Goal: Check status: Check status

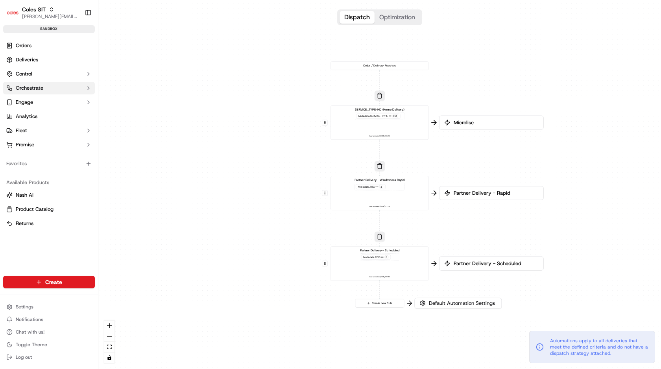
click at [32, 89] on span "Orchestrate" at bounding box center [30, 88] width 28 height 7
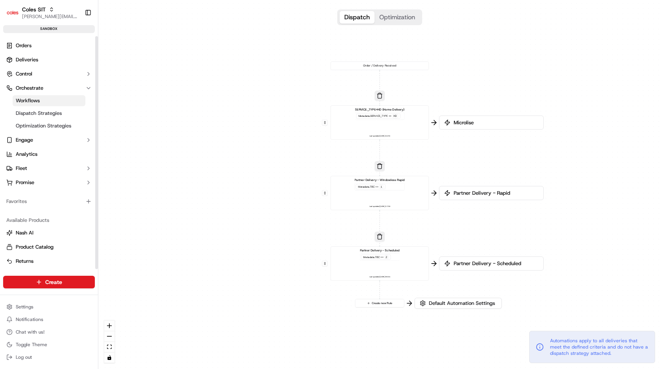
click at [32, 101] on span "Workflows" at bounding box center [28, 100] width 24 height 7
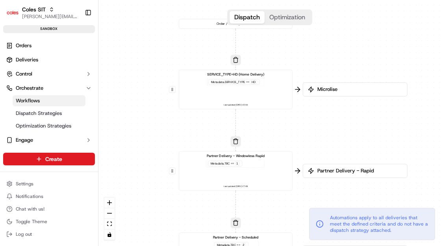
drag, startPoint x: 295, startPoint y: 133, endPoint x: 136, endPoint y: 103, distance: 161.8
click at [136, 103] on div "0 0 0 0 Order / Delivery Received SERVICE_TYPE=HD (Home Delivery) Metadata .SER…" at bounding box center [269, 123] width 342 height 246
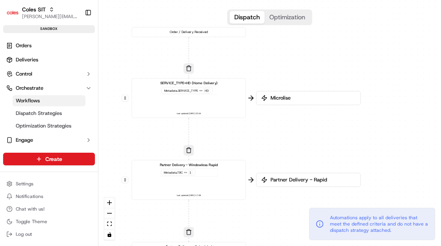
drag, startPoint x: 310, startPoint y: 53, endPoint x: 264, endPoint y: 61, distance: 45.9
click at [264, 61] on div "0 0 0 0 Order / Delivery Received SERVICE_TYPE=HD (Home Delivery) Metadata .SER…" at bounding box center [269, 123] width 342 height 246
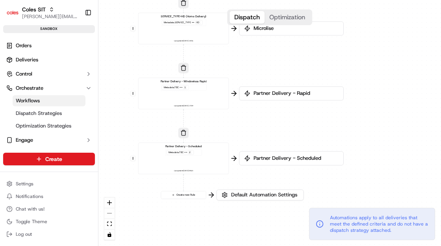
drag, startPoint x: 284, startPoint y: 150, endPoint x: 258, endPoint y: 71, distance: 83.8
click at [257, 70] on div "0 0 0 0 Order / Delivery Received SERVICE_TYPE=HD (Home Delivery) Metadata .SER…" at bounding box center [269, 123] width 342 height 246
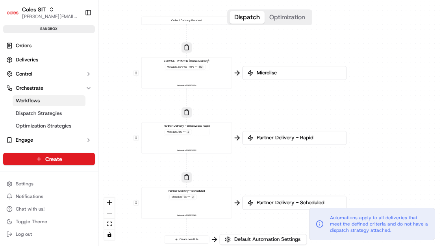
drag, startPoint x: 245, startPoint y: 61, endPoint x: 243, endPoint y: 100, distance: 39.4
click at [247, 112] on div "0 0 0 0 Order / Delivery Received SERVICE_TYPE=HD (Home Delivery) Metadata .SER…" at bounding box center [269, 123] width 342 height 246
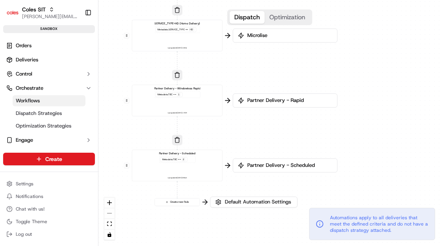
drag, startPoint x: 265, startPoint y: 185, endPoint x: 256, endPoint y: 153, distance: 33.1
click at [255, 148] on div "0 0 0 0 Order / Delivery Received SERVICE_TYPE=HD (Home Delivery) Metadata .SER…" at bounding box center [269, 123] width 342 height 246
click at [260, 100] on span "Partner Delivery - Rapid" at bounding box center [288, 100] width 87 height 7
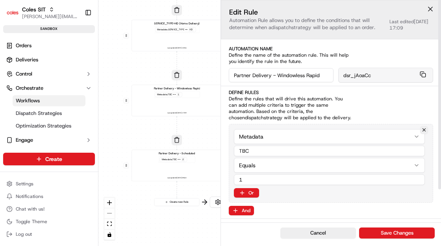
click at [429, 8] on button at bounding box center [430, 9] width 12 height 12
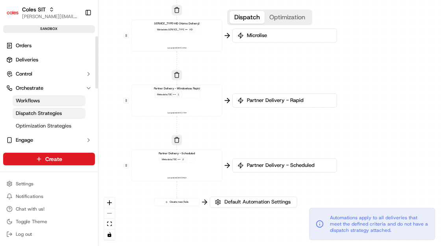
click at [33, 112] on span "Dispatch Strategies" at bounding box center [39, 113] width 46 height 7
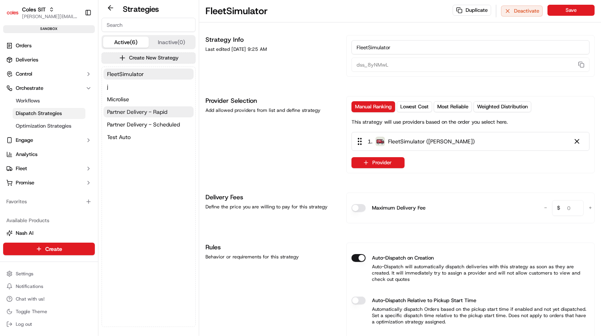
click at [153, 111] on span "Partner Delivery - Rapid" at bounding box center [137, 112] width 60 height 8
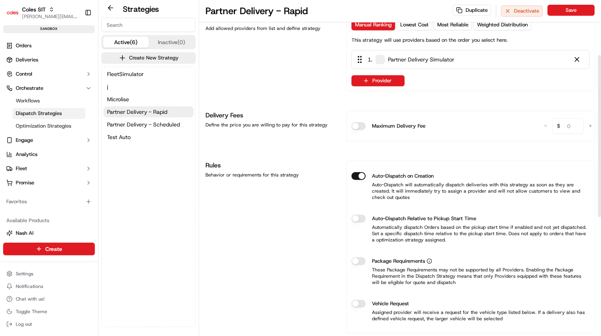
scroll to position [115, 0]
drag, startPoint x: 374, startPoint y: 175, endPoint x: 427, endPoint y: 208, distance: 63.0
click at [436, 177] on div "Auto-Dispatch on Creation" at bounding box center [470, 175] width 238 height 8
click at [357, 173] on button "Auto-Dispatch on Creation" at bounding box center [358, 175] width 14 height 8
click at [360, 172] on button "Auto-Dispatch on Creation" at bounding box center [358, 175] width 14 height 8
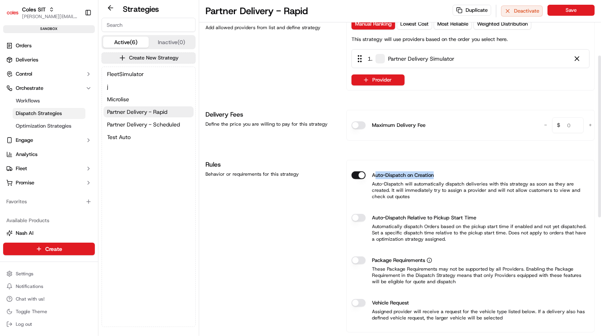
click at [356, 175] on button "Auto-Dispatch on Creation" at bounding box center [358, 175] width 14 height 8
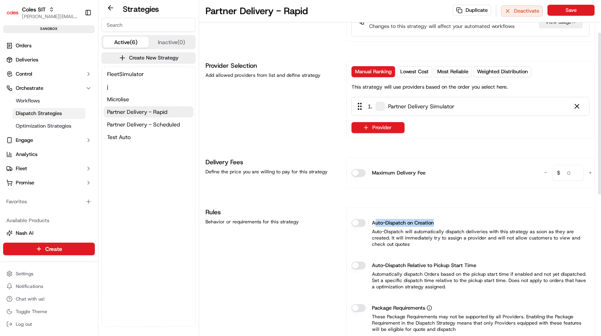
click at [359, 219] on button "Auto-Dispatch on Creation" at bounding box center [358, 223] width 14 height 8
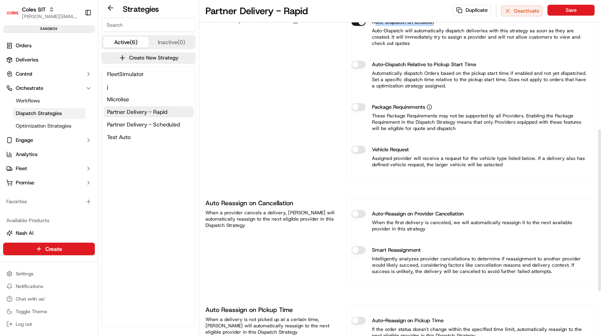
scroll to position [361, 0]
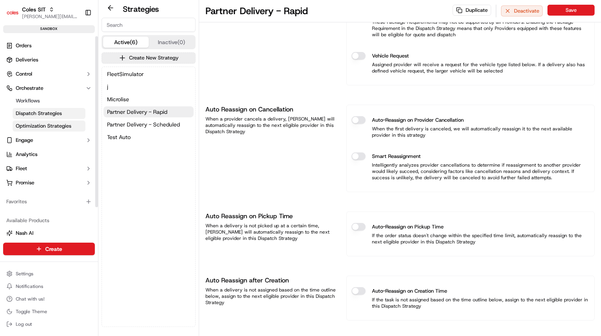
click at [59, 125] on span "Optimization Strategies" at bounding box center [43, 125] width 55 height 7
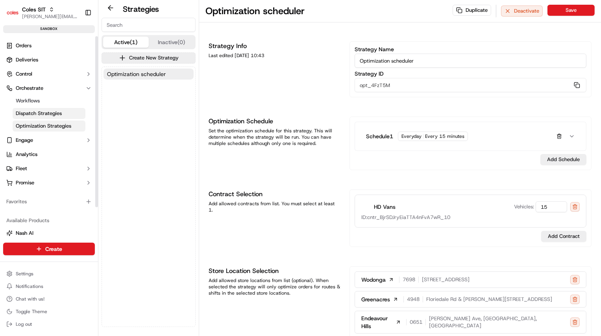
click at [45, 114] on span "Dispatch Strategies" at bounding box center [39, 113] width 46 height 7
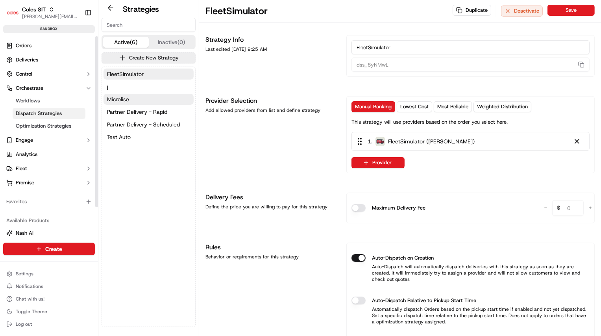
click at [137, 101] on button "Microlise" at bounding box center [148, 99] width 90 height 11
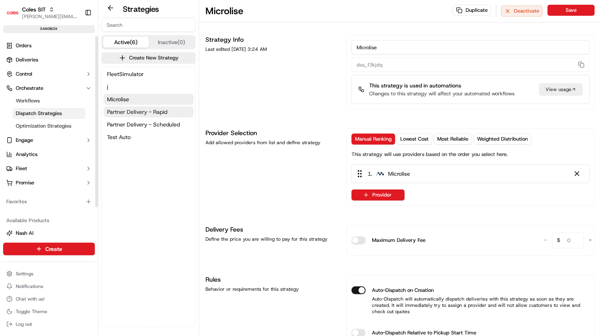
click at [131, 111] on span "Partner Delivery - Rapid" at bounding box center [137, 112] width 60 height 8
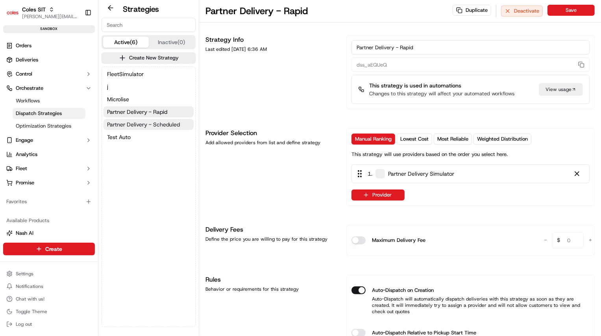
click at [132, 123] on span "Partner Delivery - Scheduled" at bounding box center [143, 124] width 73 height 8
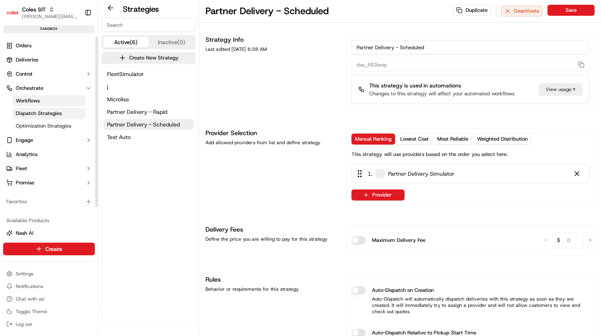
click at [30, 97] on span "Workflows" at bounding box center [28, 100] width 24 height 7
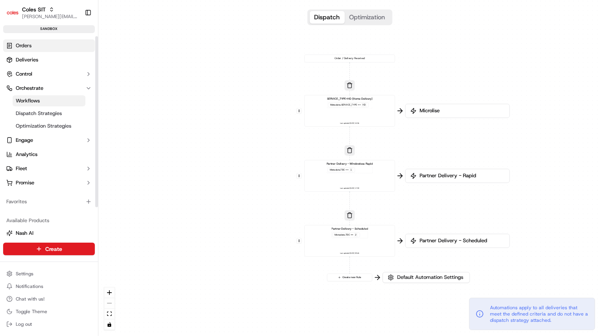
click at [36, 46] on link "Orders" at bounding box center [49, 45] width 92 height 13
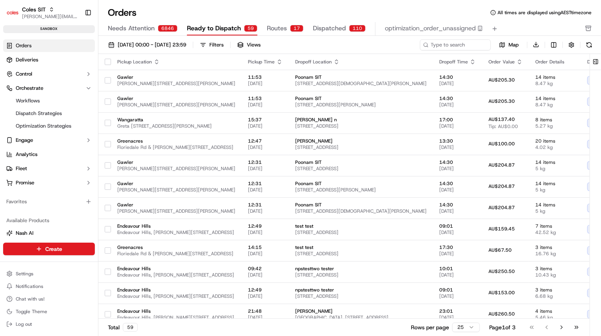
click at [331, 28] on span "Dispatched" at bounding box center [329, 28] width 33 height 9
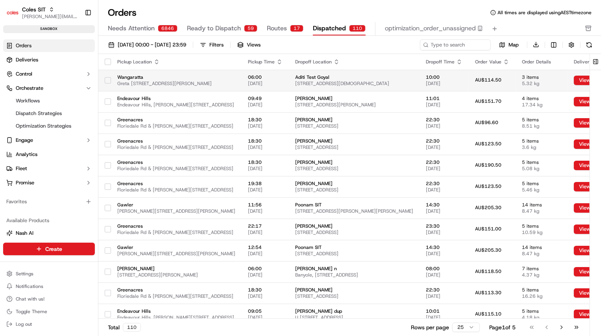
click at [235, 84] on span "Greta [STREET_ADDRESS][PERSON_NAME]" at bounding box center [176, 83] width 118 height 6
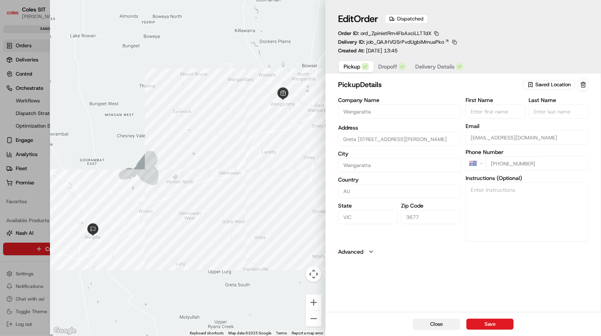
click at [437, 323] on button "Close" at bounding box center [436, 323] width 47 height 11
type input "+1"
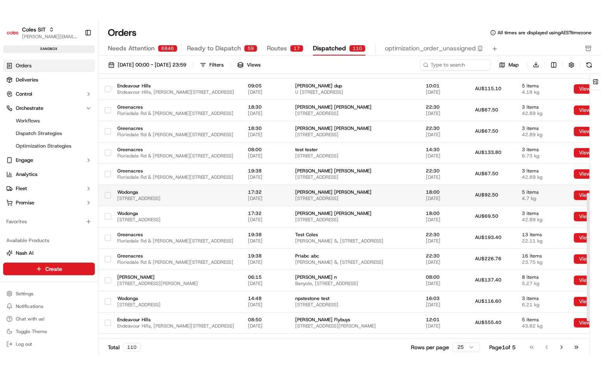
scroll to position [282, 0]
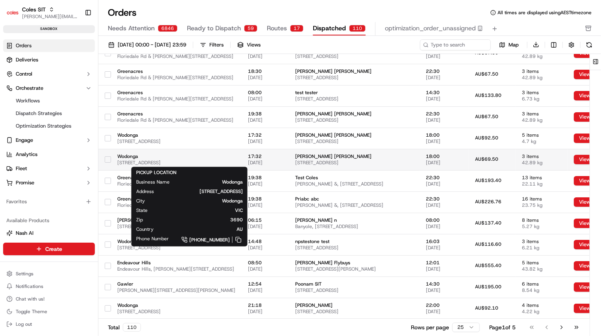
click at [221, 161] on span "[STREET_ADDRESS]" at bounding box center [176, 162] width 118 height 6
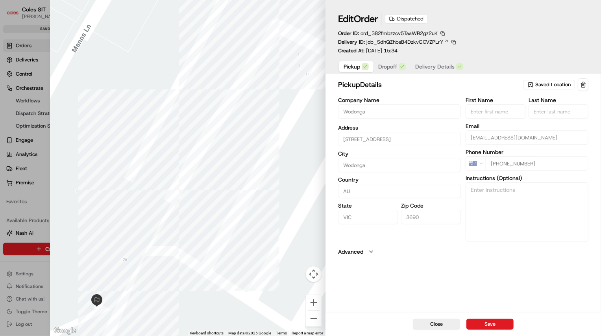
click at [369, 249] on icon "button" at bounding box center [371, 251] width 6 height 6
click at [430, 249] on button "Advanced" at bounding box center [463, 251] width 250 height 8
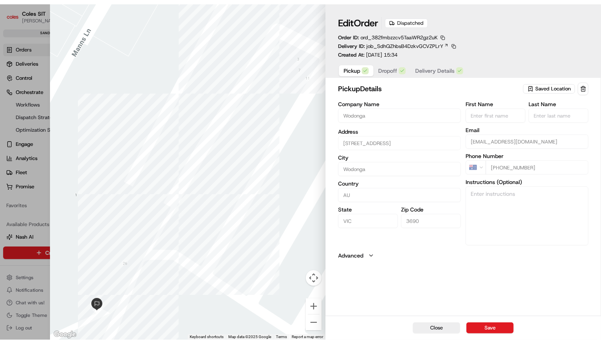
scroll to position [242, 0]
